Goal: Task Accomplishment & Management: Complete application form

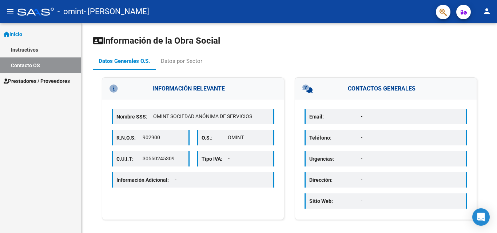
click at [36, 52] on link "Instructivos" at bounding box center [40, 50] width 81 height 16
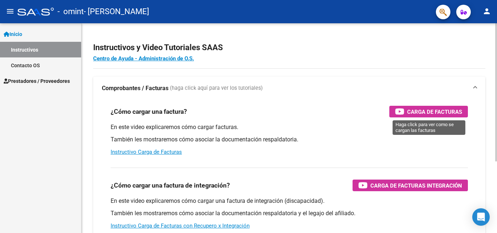
click at [401, 117] on div "Carga de Facturas" at bounding box center [428, 112] width 67 height 12
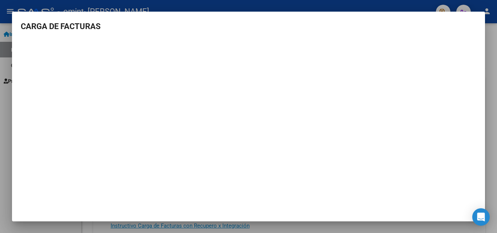
click at [487, 44] on div at bounding box center [248, 116] width 497 height 233
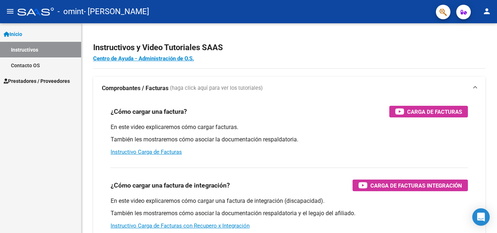
click at [18, 31] on span "Inicio" at bounding box center [13, 34] width 19 height 8
click at [20, 34] on span "Inicio" at bounding box center [13, 34] width 19 height 8
click at [20, 36] on span "Inicio" at bounding box center [13, 34] width 19 height 8
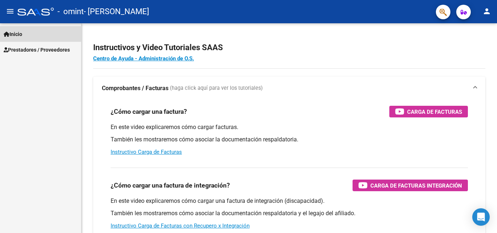
click at [19, 34] on span "Inicio" at bounding box center [13, 34] width 19 height 8
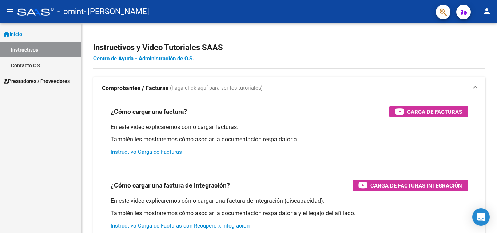
click at [7, 12] on mat-icon "menu" at bounding box center [10, 11] width 9 height 9
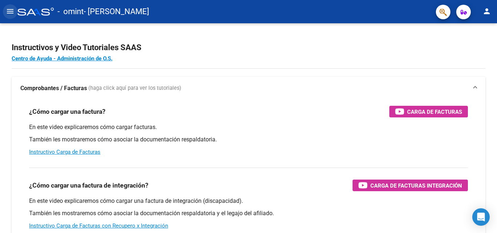
click at [7, 12] on mat-icon "menu" at bounding box center [10, 11] width 9 height 9
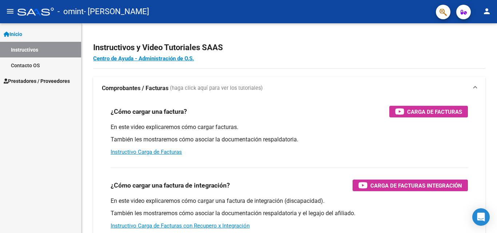
click at [26, 87] on link "Prestadores / Proveedores" at bounding box center [40, 81] width 81 height 16
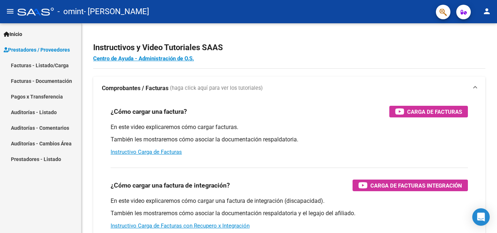
click at [39, 67] on link "Facturas - Listado/Carga" at bounding box center [40, 65] width 81 height 16
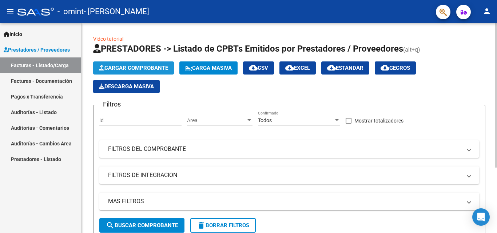
click at [131, 66] on span "Cargar Comprobante" at bounding box center [133, 68] width 69 height 7
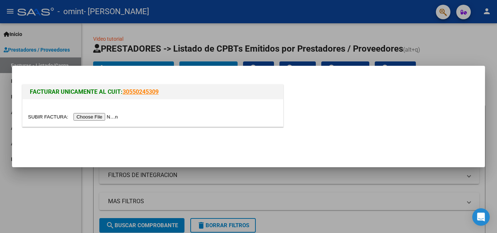
drag, startPoint x: 178, startPoint y: 92, endPoint x: 147, endPoint y: 94, distance: 31.7
click at [149, 96] on h1 "FACTURAR UNICAMENTE AL CUIT: 30550245309" at bounding box center [153, 92] width 246 height 9
click at [169, 92] on h1 "FACTURAR UNICAMENTE AL CUIT: 30550245309" at bounding box center [153, 92] width 246 height 9
click at [151, 88] on h1 "FACTURAR UNICAMENTE AL CUIT: 30550245309" at bounding box center [153, 92] width 246 height 9
click at [151, 92] on link "30550245309" at bounding box center [141, 91] width 36 height 7
